Goal: Find specific page/section

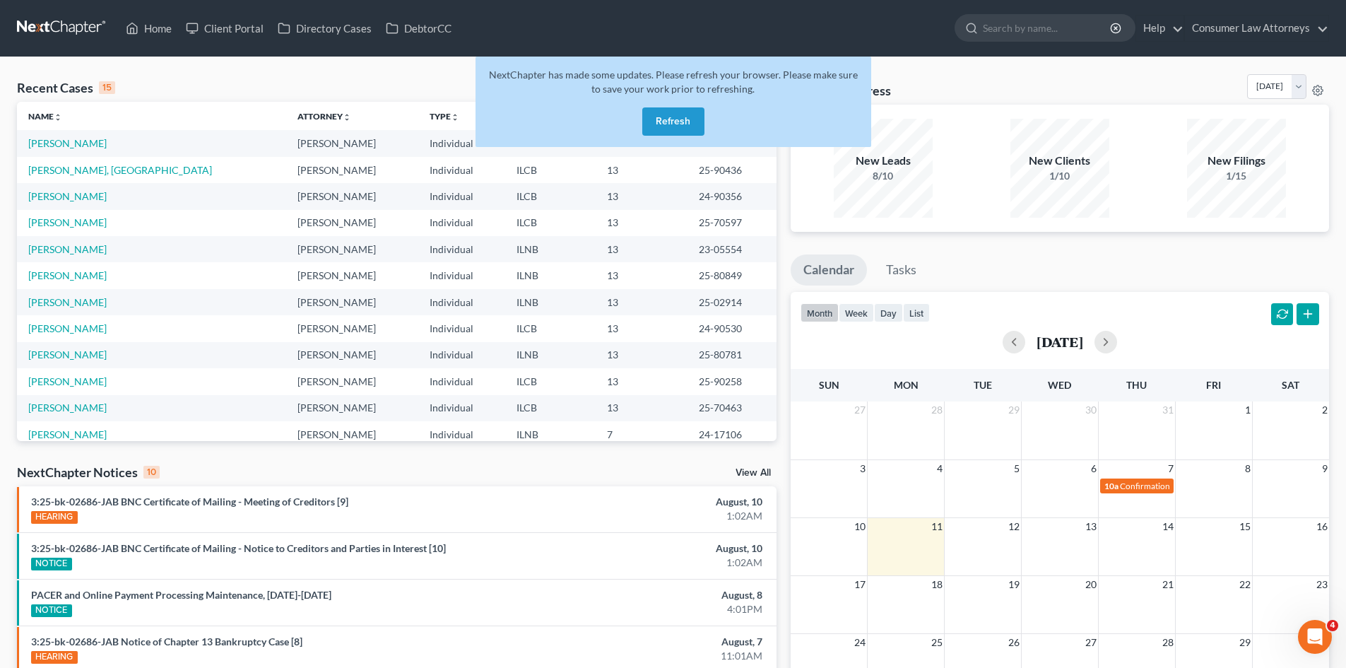
click at [672, 122] on button "Refresh" at bounding box center [673, 121] width 62 height 28
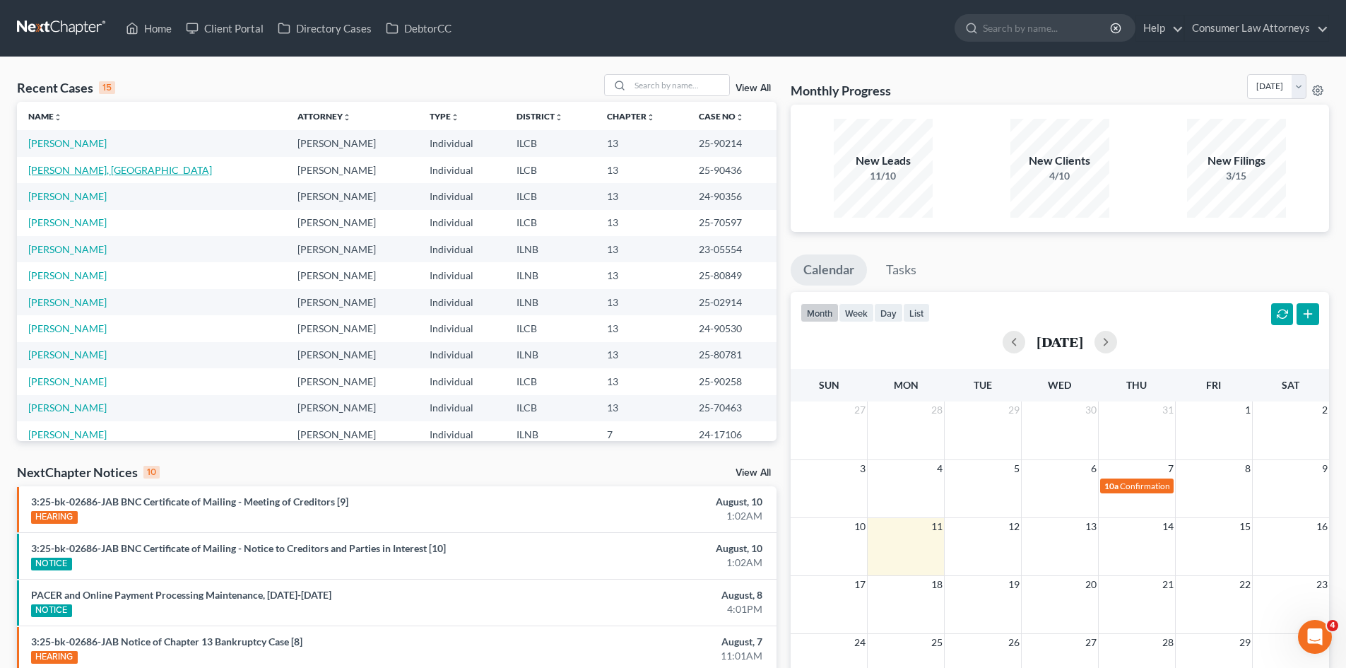
click at [77, 170] on link "[PERSON_NAME], [GEOGRAPHIC_DATA]" at bounding box center [120, 170] width 184 height 12
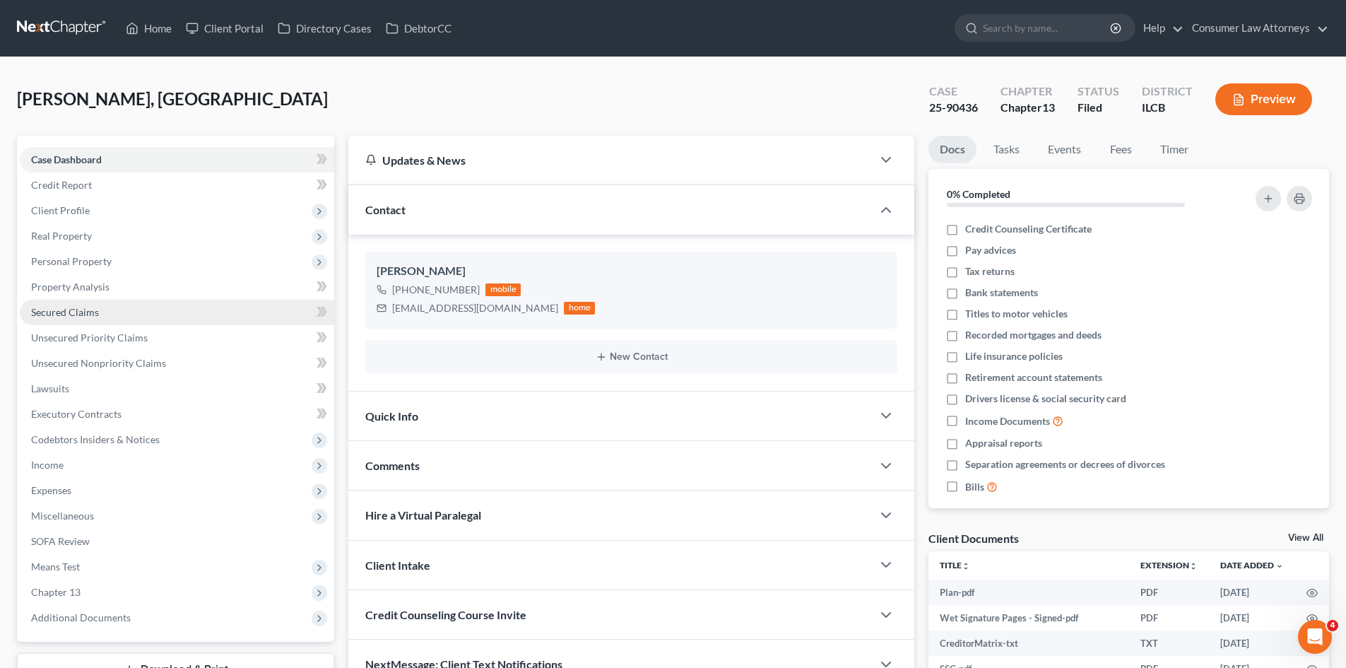
click at [61, 306] on span "Secured Claims" at bounding box center [65, 312] width 68 height 12
